Goal: Task Accomplishment & Management: Manage account settings

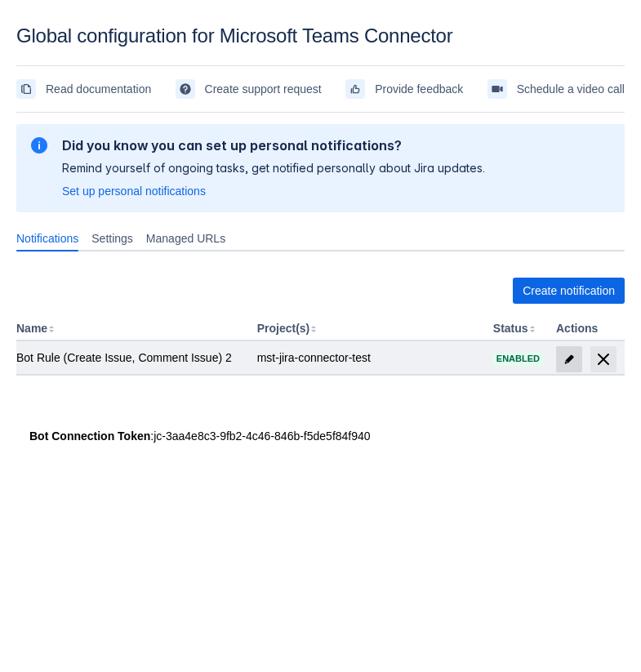
click at [570, 346] on span at bounding box center [569, 359] width 26 height 26
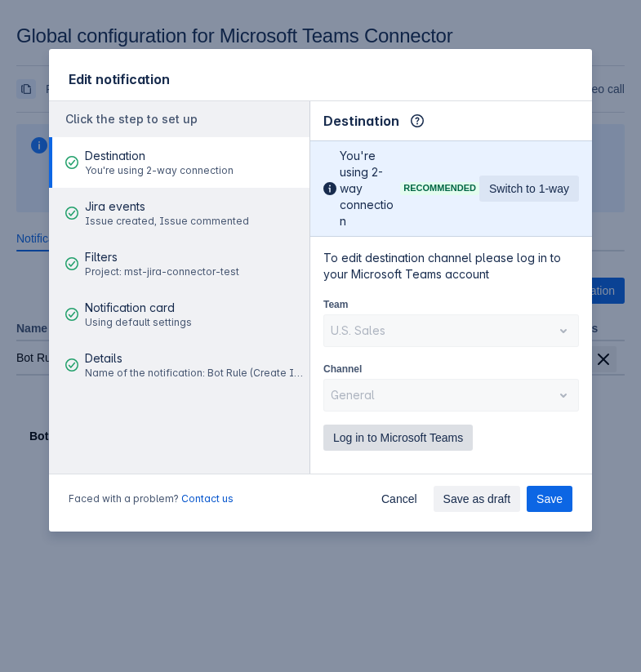
click at [359, 425] on span "Log in to Microsoft Teams" at bounding box center [398, 438] width 130 height 26
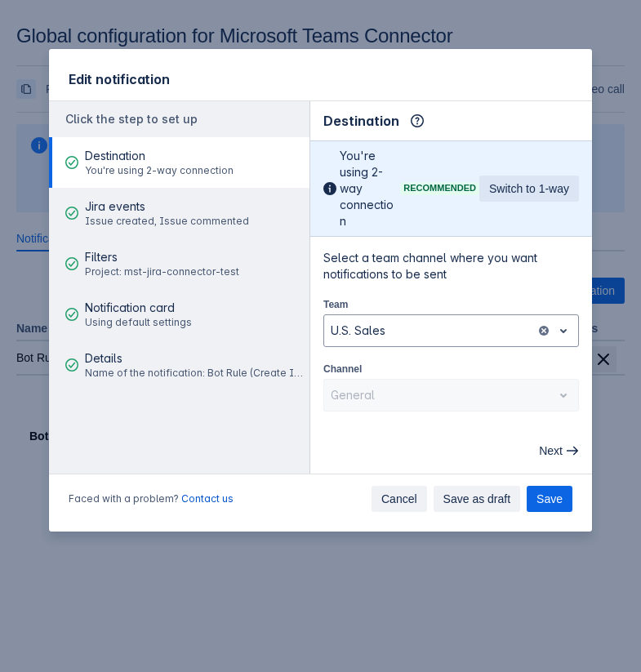
click at [402, 505] on span "Cancel" at bounding box center [399, 499] width 36 height 26
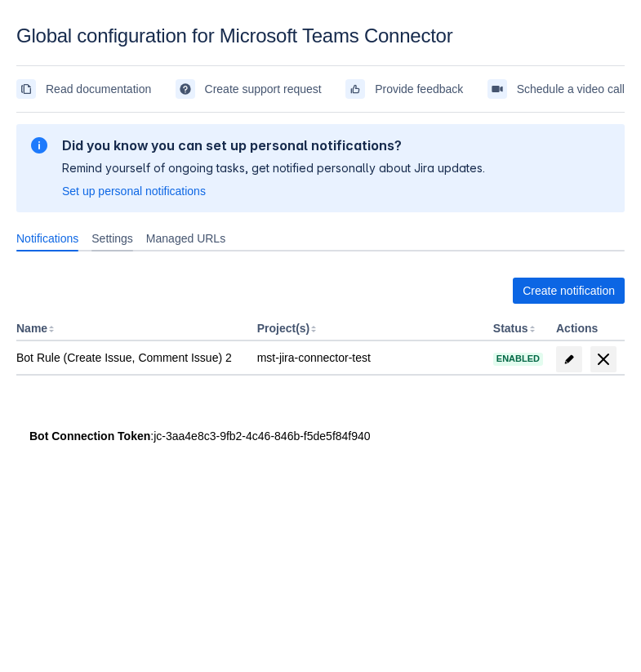
click at [129, 243] on span "Settings" at bounding box center [112, 238] width 42 height 16
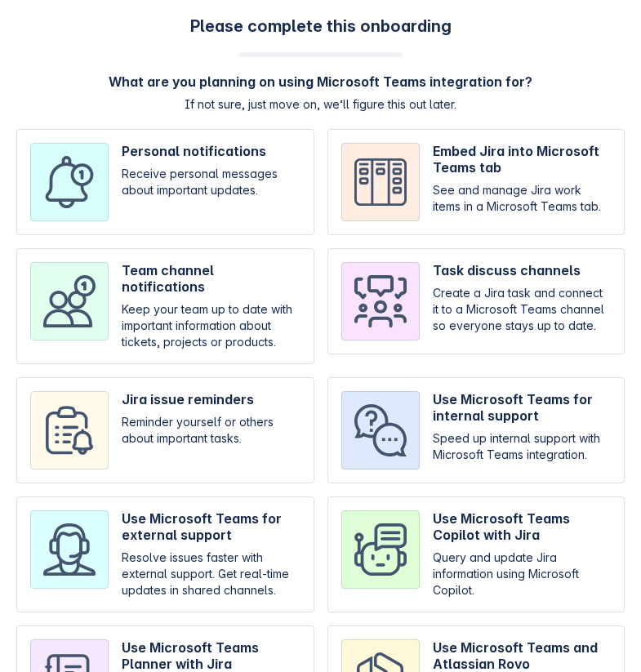
scroll to position [82, 0]
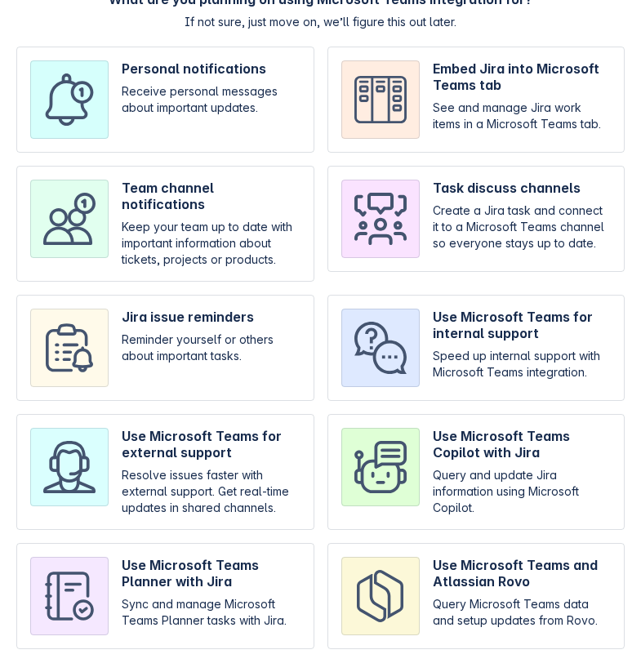
click at [435, 578] on input "checkbox" at bounding box center [477, 596] width 298 height 106
checkbox input "true"
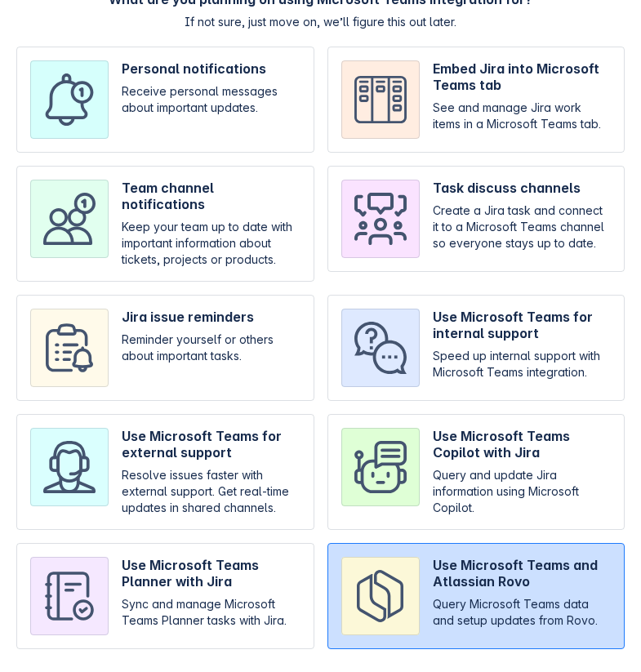
click at [578, 666] on span "Next" at bounding box center [580, 679] width 24 height 26
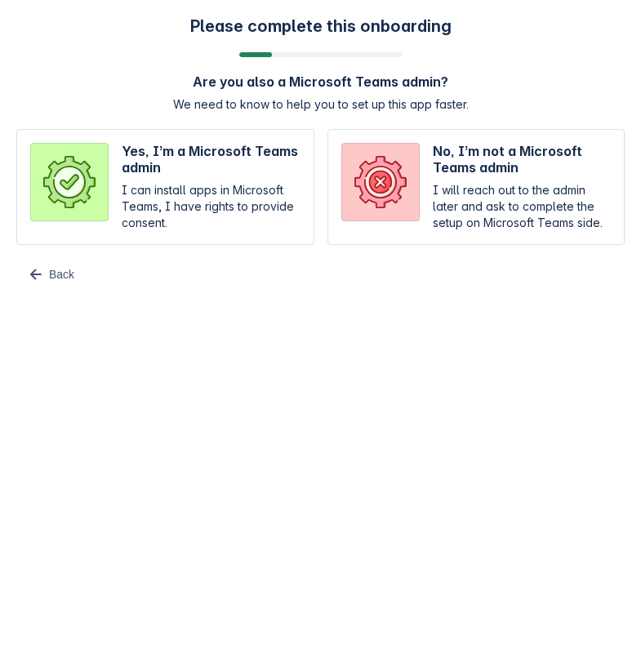
click at [384, 220] on input "radio" at bounding box center [477, 187] width 298 height 116
radio input "true"
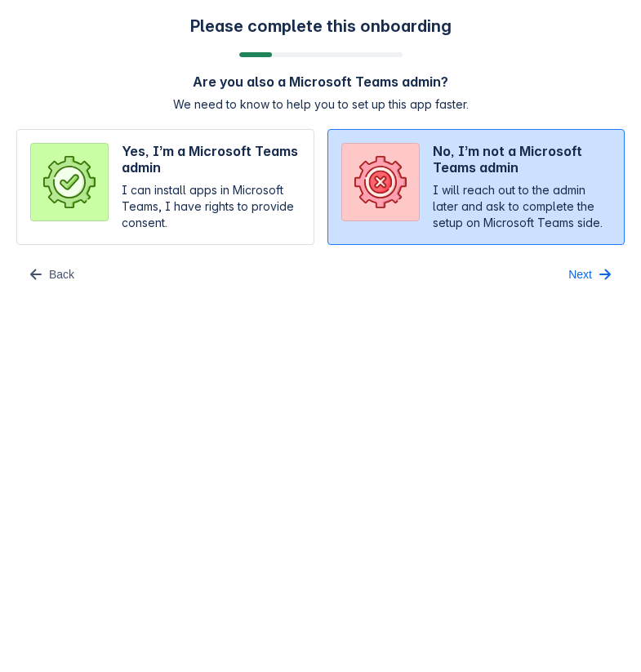
click at [221, 185] on input "radio" at bounding box center [165, 187] width 298 height 116
radio input "true"
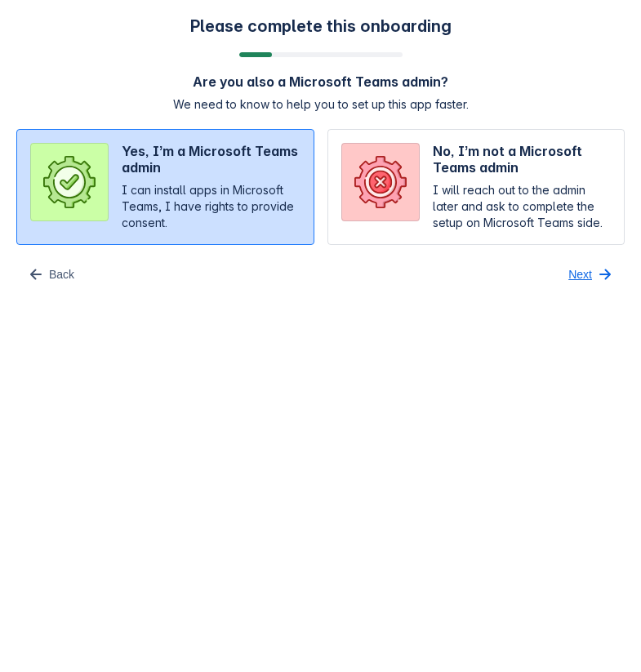
click at [570, 274] on span "Next" at bounding box center [580, 274] width 24 height 26
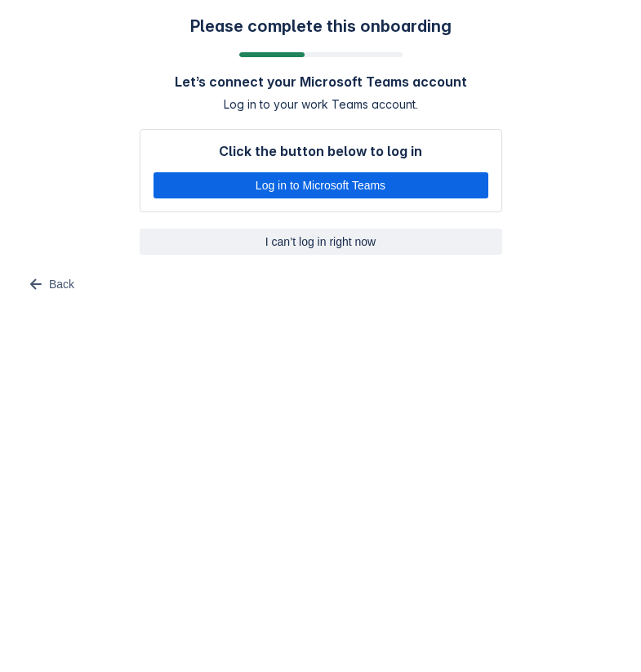
click at [353, 243] on span "I can’t log in right now" at bounding box center [320, 242] width 343 height 26
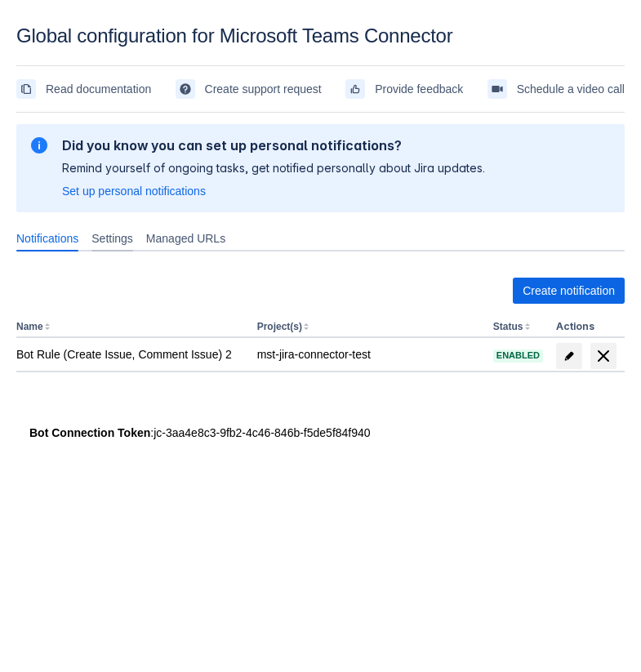
click at [128, 241] on span "Settings" at bounding box center [112, 238] width 42 height 16
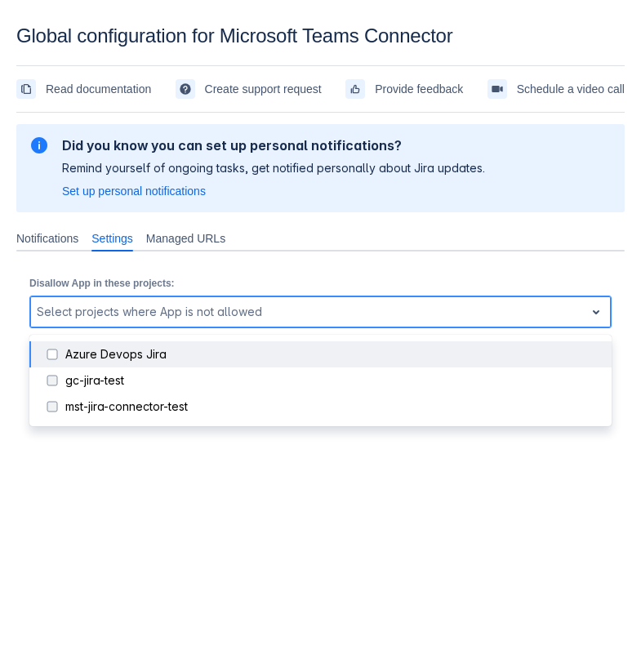
click at [382, 310] on div at bounding box center [307, 312] width 541 height 20
click at [324, 354] on div "Azure Devops Jira" at bounding box center [333, 354] width 537 height 16
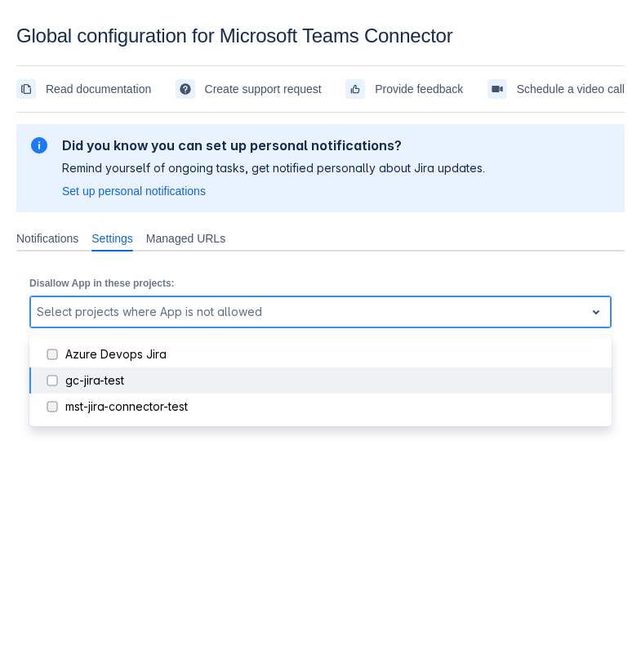
click at [313, 383] on div "gc-jira-test" at bounding box center [333, 380] width 537 height 16
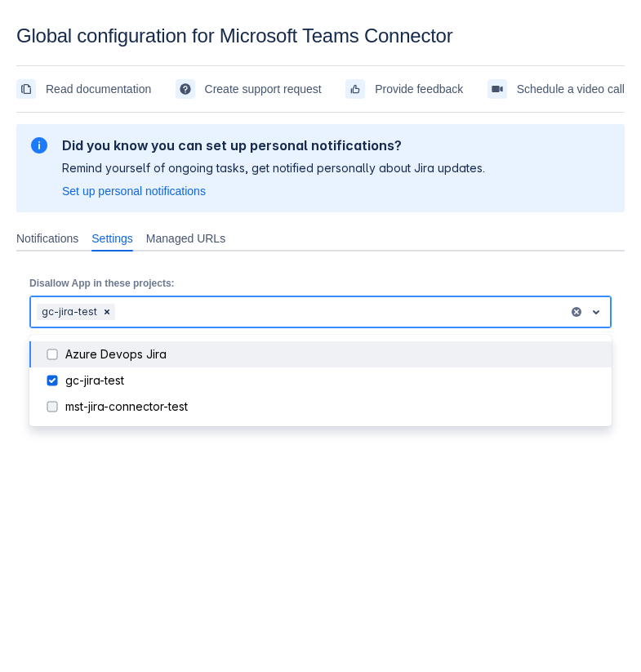
click at [296, 352] on div "Azure Devops Jira" at bounding box center [333, 354] width 537 height 16
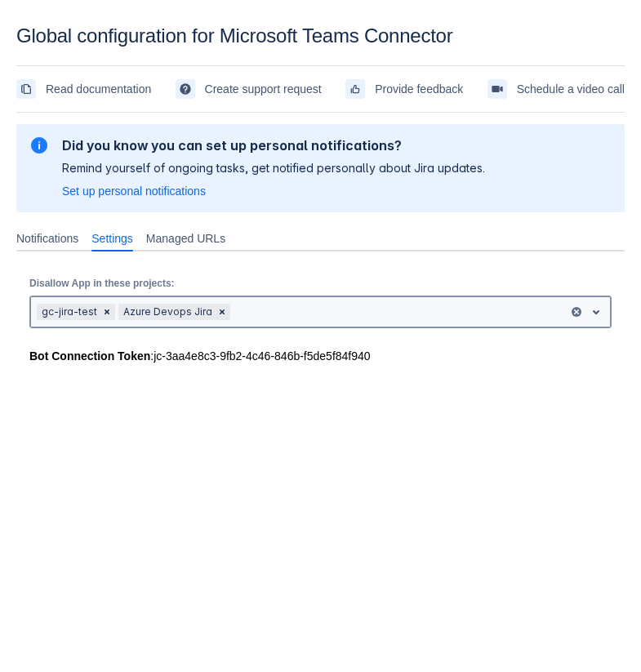
click at [334, 314] on div at bounding box center [398, 312] width 328 height 20
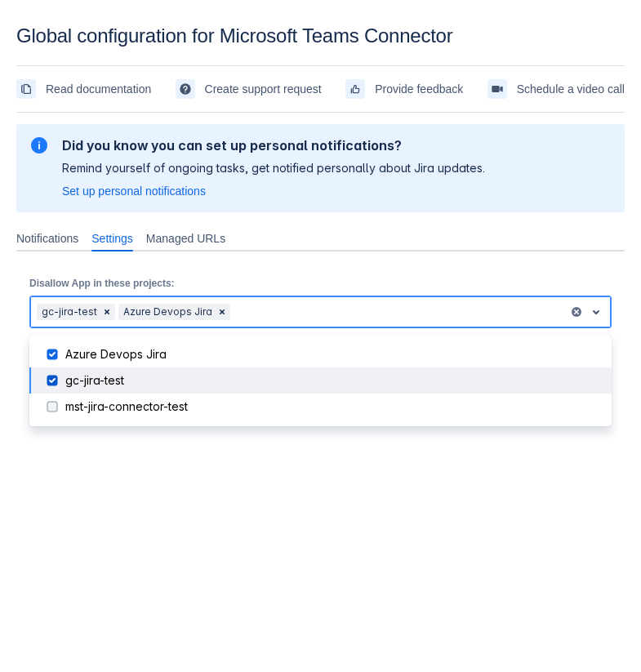
click at [270, 377] on div "gc-jira-test" at bounding box center [333, 380] width 537 height 16
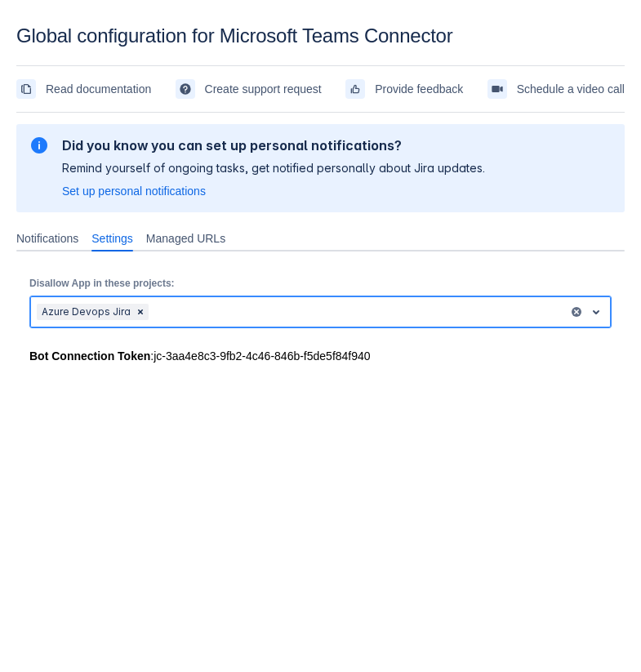
click at [362, 303] on div at bounding box center [357, 312] width 410 height 20
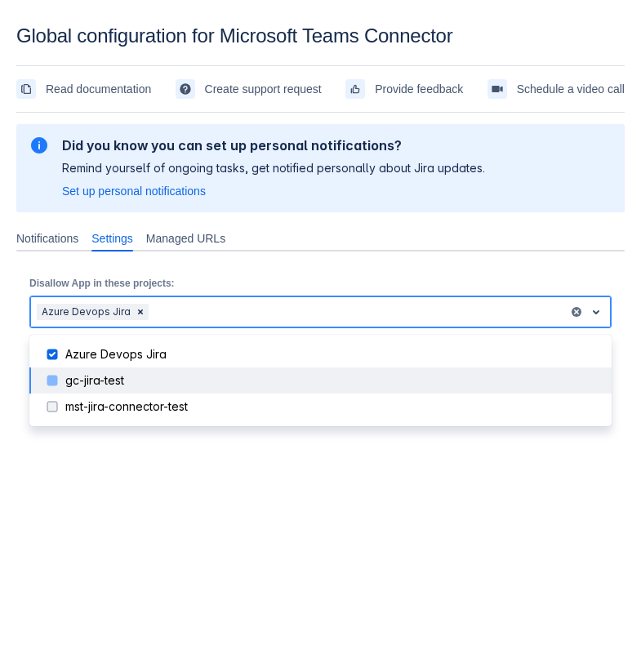
click at [301, 373] on div "gc-jira-test" at bounding box center [333, 380] width 537 height 16
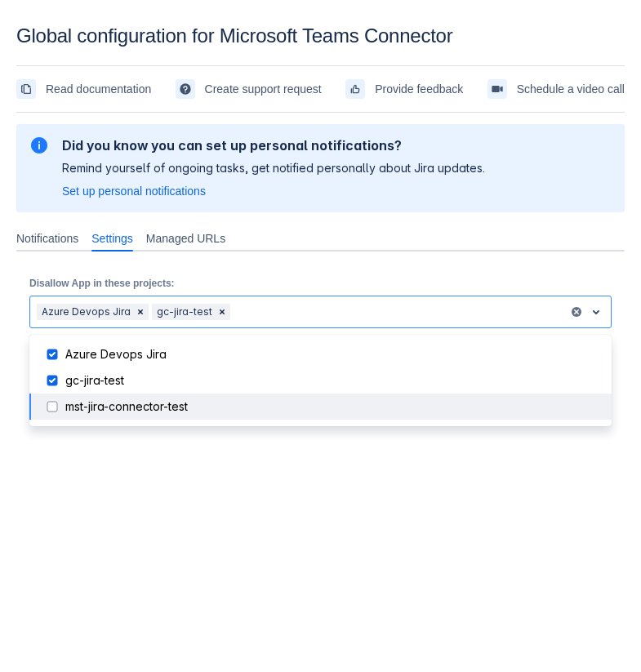
click at [293, 575] on body "Global configuration for Microsoft Teams Connector Read documentation Create su…" at bounding box center [320, 361] width 641 height 672
